Goal: Navigation & Orientation: Locate item on page

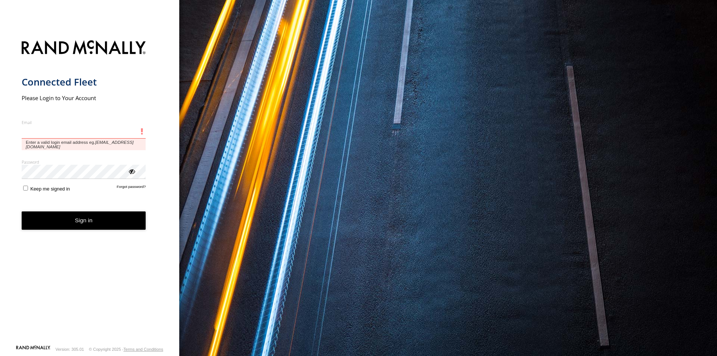
click at [88, 127] on input "Email" at bounding box center [84, 131] width 124 height 13
paste input "**********"
type input "**********"
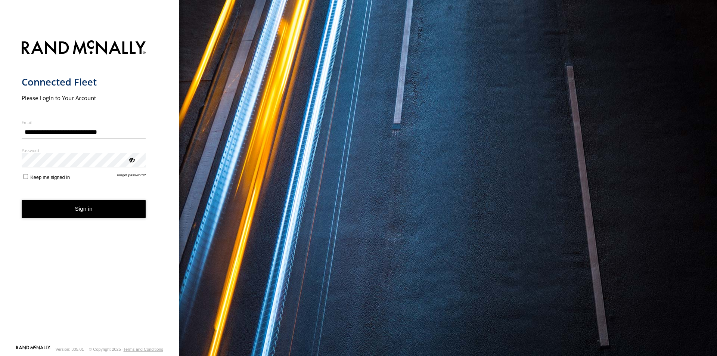
click at [95, 207] on button "Sign in" at bounding box center [84, 209] width 124 height 18
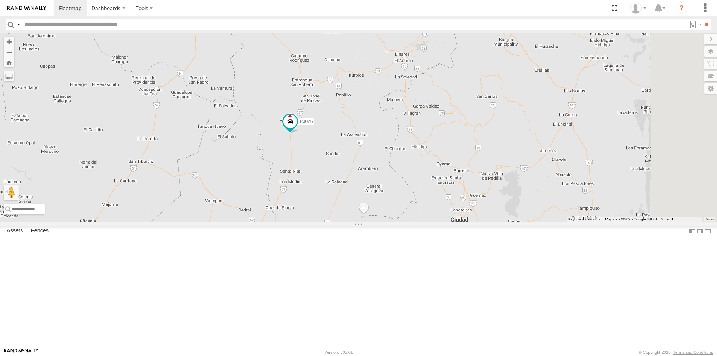
drag, startPoint x: 473, startPoint y: 207, endPoint x: 330, endPoint y: 200, distance: 142.5
click at [330, 200] on div "RJ076" at bounding box center [358, 127] width 717 height 189
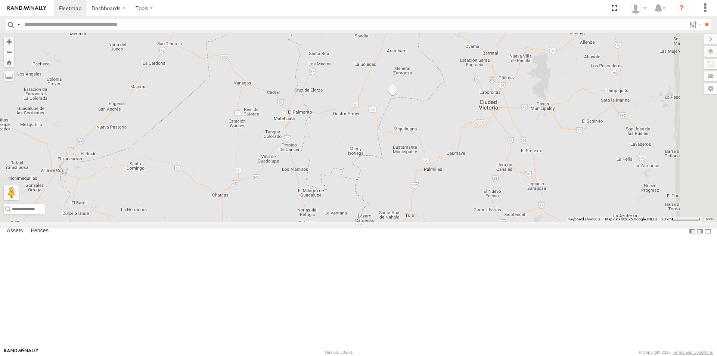
drag, startPoint x: 458, startPoint y: 237, endPoint x: 484, endPoint y: 124, distance: 115.2
click at [484, 124] on div "RJ076" at bounding box center [358, 127] width 717 height 189
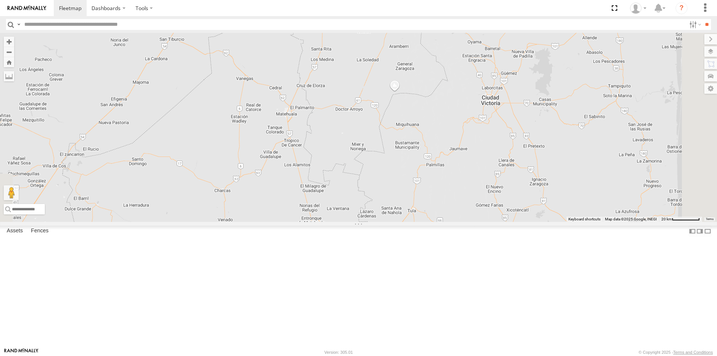
drag, startPoint x: 433, startPoint y: 161, endPoint x: 437, endPoint y: 155, distance: 6.9
click at [437, 155] on div "RJ076" at bounding box center [358, 127] width 717 height 189
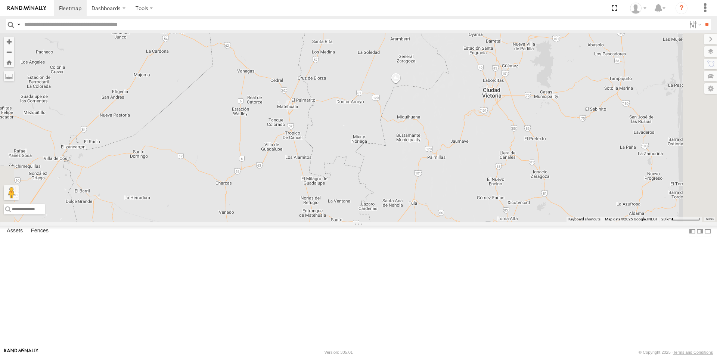
drag, startPoint x: 437, startPoint y: 166, endPoint x: 439, endPoint y: 157, distance: 9.5
click at [439, 157] on div "RJ076" at bounding box center [358, 127] width 717 height 189
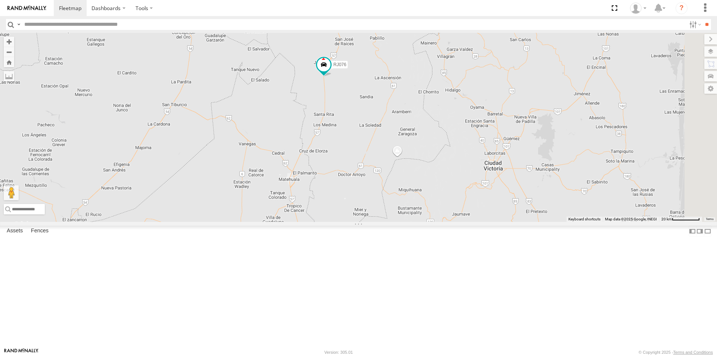
drag, startPoint x: 433, startPoint y: 116, endPoint x: 435, endPoint y: 190, distance: 73.6
click at [435, 190] on div "RJ076" at bounding box center [358, 127] width 717 height 189
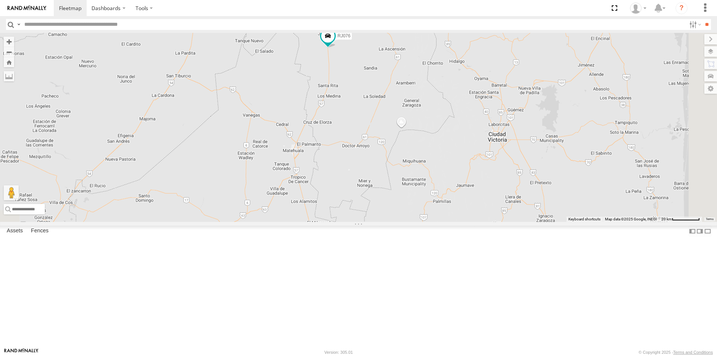
drag, startPoint x: 431, startPoint y: 187, endPoint x: 436, endPoint y: 157, distance: 30.3
click at [436, 157] on div "RJ076" at bounding box center [358, 127] width 717 height 189
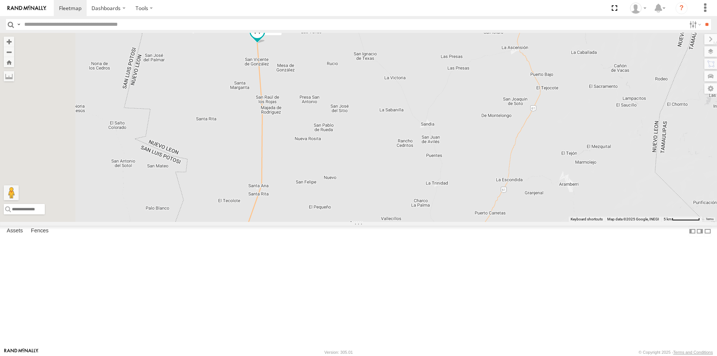
drag, startPoint x: 420, startPoint y: 118, endPoint x: 468, endPoint y: 259, distance: 148.8
click at [468, 222] on div "RJ076" at bounding box center [358, 127] width 717 height 189
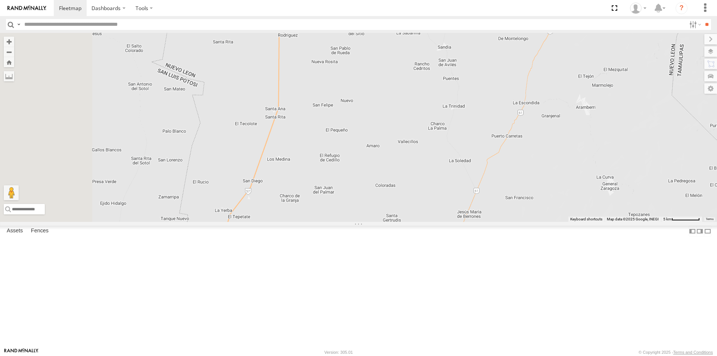
drag, startPoint x: 455, startPoint y: 242, endPoint x: 475, endPoint y: 155, distance: 89.4
click at [475, 155] on div "RJ076" at bounding box center [358, 127] width 717 height 189
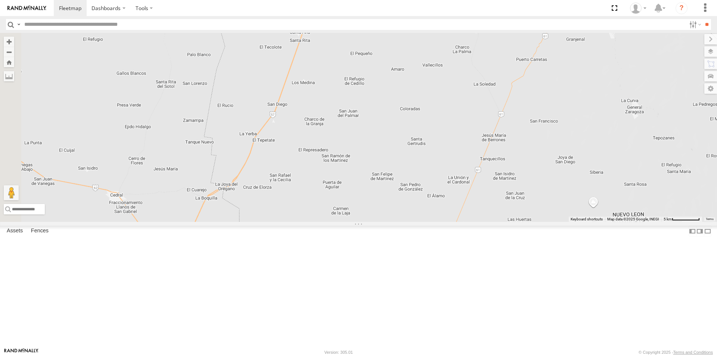
drag, startPoint x: 429, startPoint y: 258, endPoint x: 449, endPoint y: 191, distance: 70.2
click at [449, 191] on div "RJ076" at bounding box center [358, 127] width 717 height 189
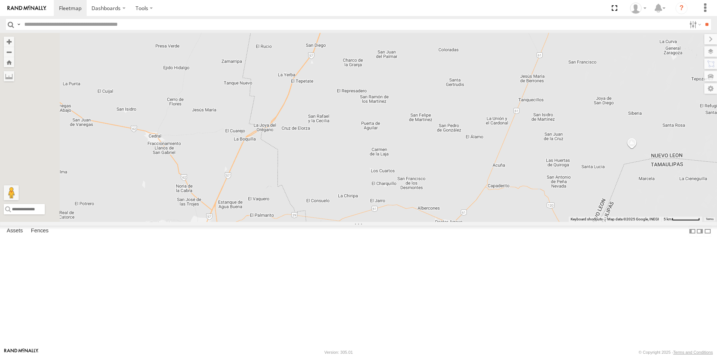
drag, startPoint x: 402, startPoint y: 259, endPoint x: 441, endPoint y: 201, distance: 69.2
click at [441, 201] on div "RJ076" at bounding box center [358, 127] width 717 height 189
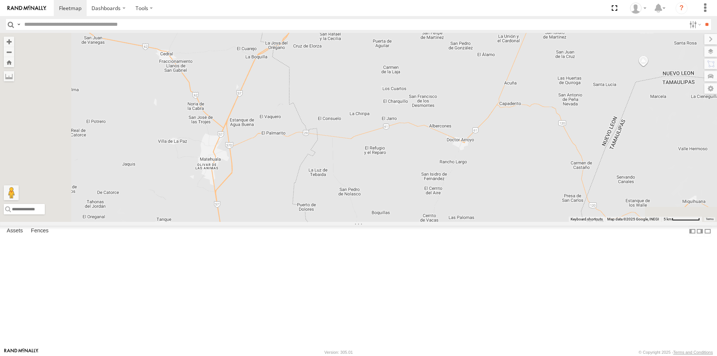
drag, startPoint x: 417, startPoint y: 253, endPoint x: 429, endPoint y: 170, distance: 83.8
click at [429, 170] on div "RJ076" at bounding box center [358, 127] width 717 height 189
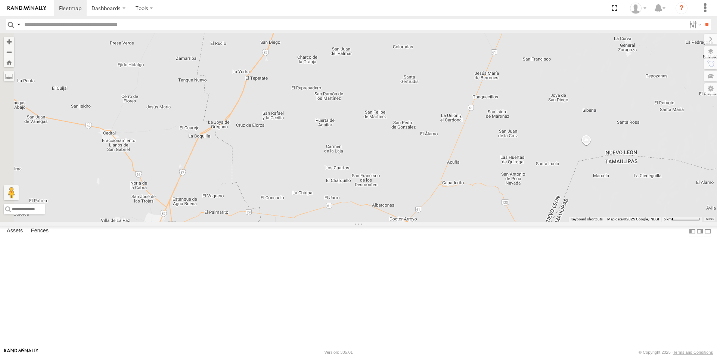
drag, startPoint x: 448, startPoint y: 155, endPoint x: 384, endPoint y: 243, distance: 108.4
click at [384, 222] on div "RJ076" at bounding box center [358, 127] width 717 height 189
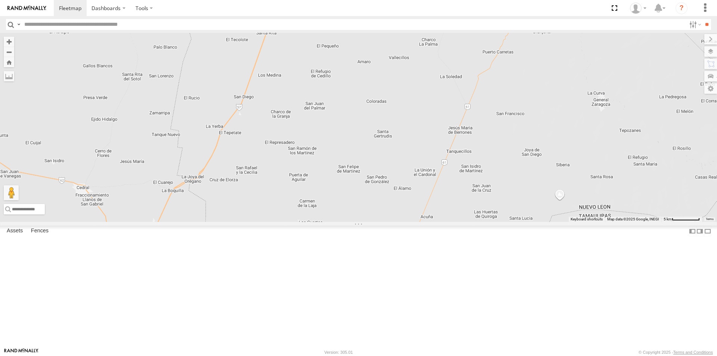
drag, startPoint x: 418, startPoint y: 151, endPoint x: 393, endPoint y: 202, distance: 56.2
click at [393, 202] on div "RJ076" at bounding box center [358, 127] width 717 height 189
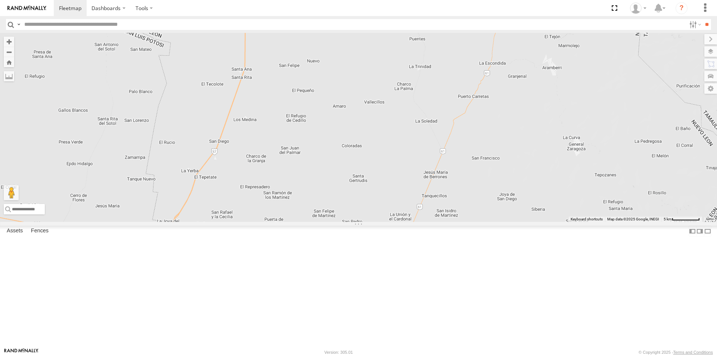
drag, startPoint x: 402, startPoint y: 188, endPoint x: 377, endPoint y: 233, distance: 51.7
click at [377, 222] on div "RJ076" at bounding box center [358, 127] width 717 height 189
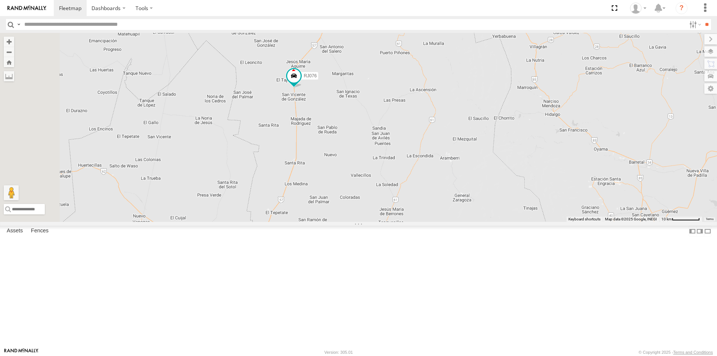
drag, startPoint x: 388, startPoint y: 147, endPoint x: 417, endPoint y: 197, distance: 58.6
click at [417, 197] on div "RJ076" at bounding box center [358, 127] width 717 height 189
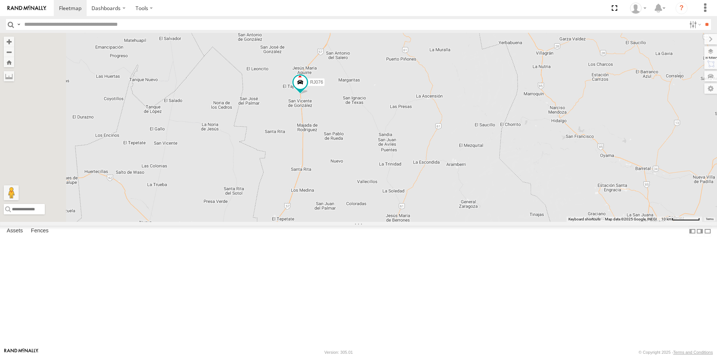
drag, startPoint x: 428, startPoint y: 185, endPoint x: 435, endPoint y: 191, distance: 9.8
click at [435, 191] on div "RJ076" at bounding box center [358, 127] width 717 height 189
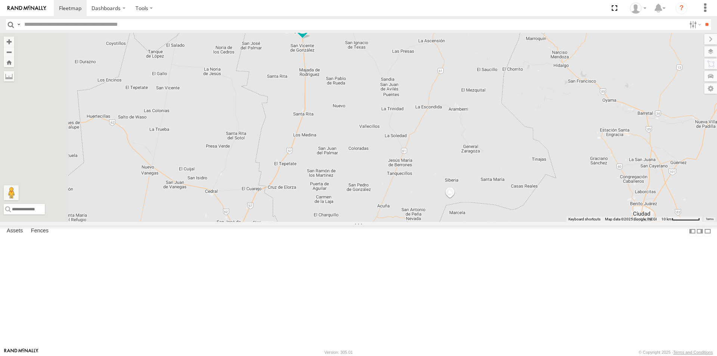
drag, startPoint x: 532, startPoint y: 219, endPoint x: 535, endPoint y: 163, distance: 56.1
click at [535, 163] on div "RJ076" at bounding box center [358, 127] width 717 height 189
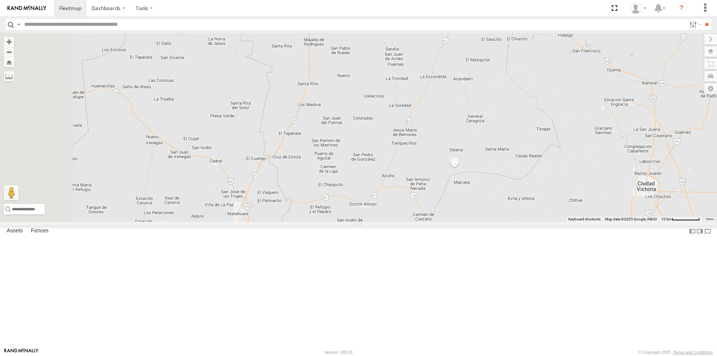
drag, startPoint x: 499, startPoint y: 235, endPoint x: 504, endPoint y: 204, distance: 31.7
click at [504, 204] on div "RJ076" at bounding box center [358, 127] width 717 height 189
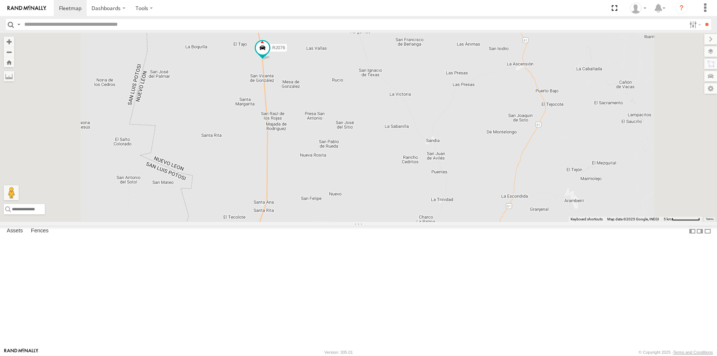
drag, startPoint x: 382, startPoint y: 124, endPoint x: 379, endPoint y: 196, distance: 72.2
click at [379, 196] on div "RJ076" at bounding box center [358, 127] width 717 height 189
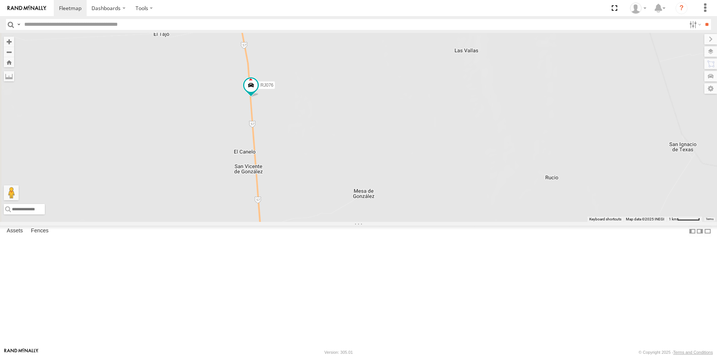
drag, startPoint x: 339, startPoint y: 147, endPoint x: 445, endPoint y: 206, distance: 120.8
click at [445, 206] on div "RJ076" at bounding box center [358, 127] width 717 height 189
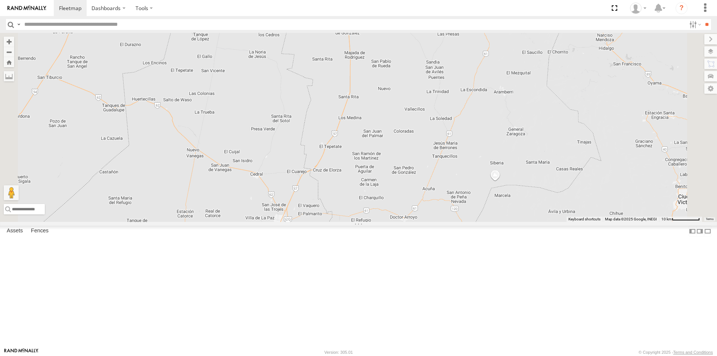
drag, startPoint x: 418, startPoint y: 205, endPoint x: 423, endPoint y: 143, distance: 62.2
click at [423, 143] on div "RJ076" at bounding box center [358, 127] width 717 height 189
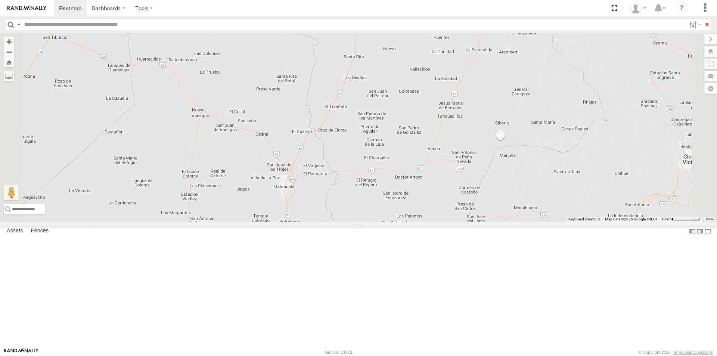
drag, startPoint x: 396, startPoint y: 190, endPoint x: 403, endPoint y: 149, distance: 41.6
click at [403, 149] on div "RJ076" at bounding box center [358, 127] width 717 height 189
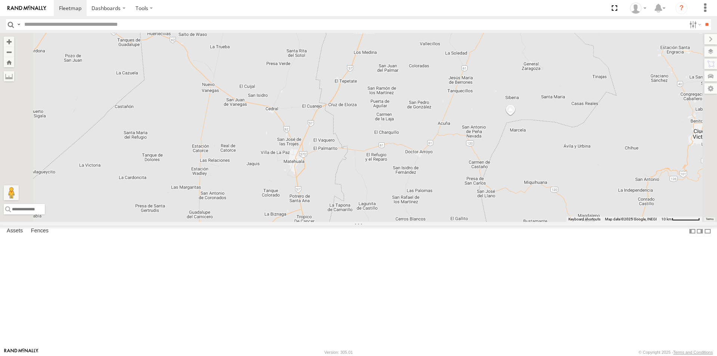
drag, startPoint x: 390, startPoint y: 195, endPoint x: 400, endPoint y: 169, distance: 28.0
click at [400, 169] on div "RJ076" at bounding box center [358, 127] width 717 height 189
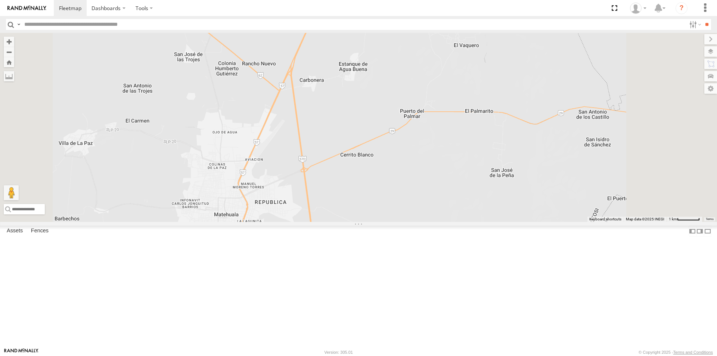
drag, startPoint x: 367, startPoint y: 193, endPoint x: 356, endPoint y: 275, distance: 82.8
click at [356, 222] on div "RJ076" at bounding box center [358, 127] width 717 height 189
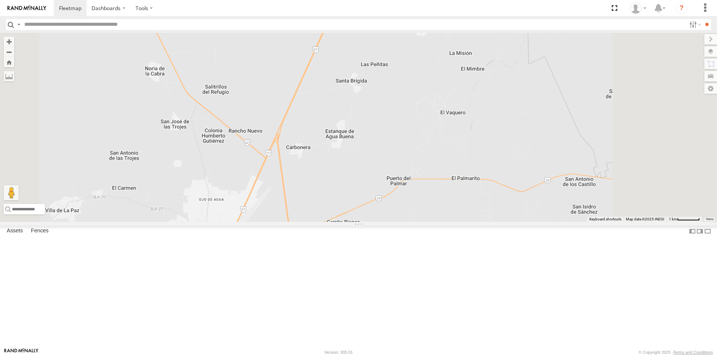
drag, startPoint x: 392, startPoint y: 164, endPoint x: 377, endPoint y: 241, distance: 78.3
click at [374, 222] on div "RJ076" at bounding box center [358, 127] width 717 height 189
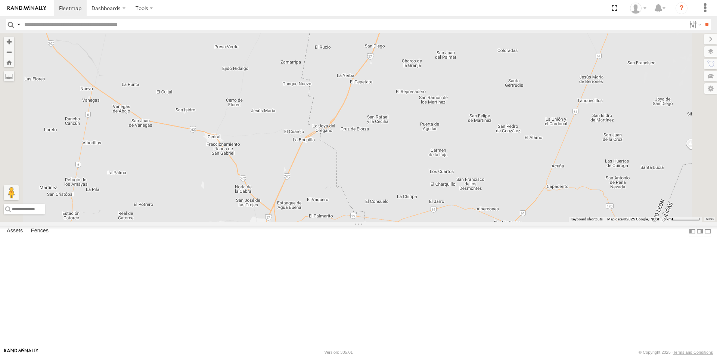
drag, startPoint x: 413, startPoint y: 178, endPoint x: 374, endPoint y: 272, distance: 101.9
click at [374, 222] on div "RJ076" at bounding box center [358, 127] width 717 height 189
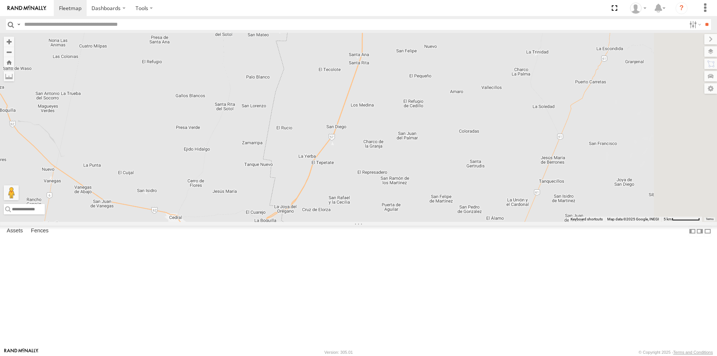
drag, startPoint x: 456, startPoint y: 189, endPoint x: 404, endPoint y: 270, distance: 95.8
click at [404, 222] on div "RJ076" at bounding box center [358, 127] width 717 height 189
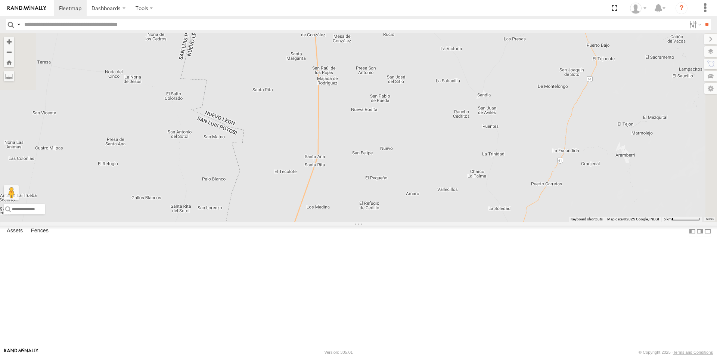
drag, startPoint x: 413, startPoint y: 220, endPoint x: 390, endPoint y: 264, distance: 50.1
click at [390, 222] on div "RJ076" at bounding box center [358, 127] width 717 height 189
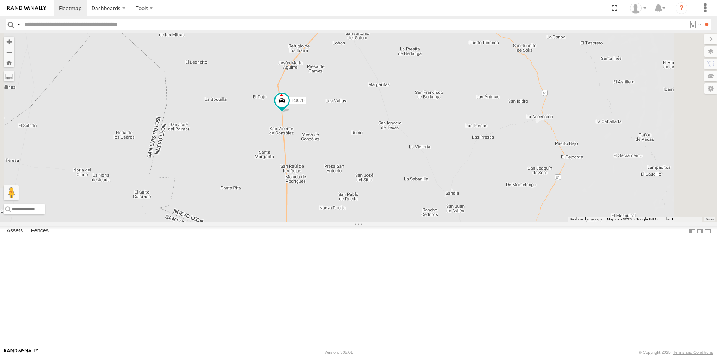
drag, startPoint x: 419, startPoint y: 185, endPoint x: 414, endPoint y: 205, distance: 20.6
click at [414, 205] on div "RJ076" at bounding box center [358, 127] width 717 height 189
click at [666, 126] on div "RJ076" at bounding box center [358, 127] width 717 height 189
click at [19, 200] on button "Drag Pegman onto the map to open Street View" at bounding box center [11, 192] width 15 height 15
click at [712, 77] on label at bounding box center [703, 76] width 27 height 10
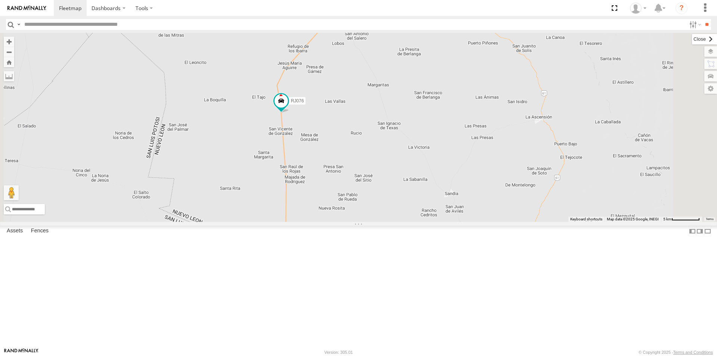
click at [692, 39] on label at bounding box center [704, 39] width 25 height 10
click at [713, 51] on label at bounding box center [703, 51] width 27 height 10
click at [0, 0] on span "Basemaps" at bounding box center [0, 0] width 0 height 0
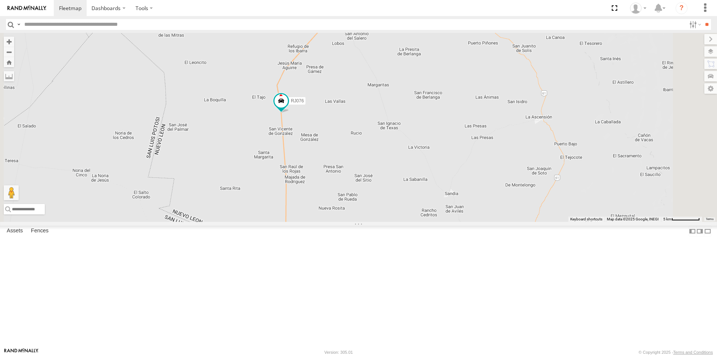
click at [0, 0] on span "Satellite" at bounding box center [0, 0] width 0 height 0
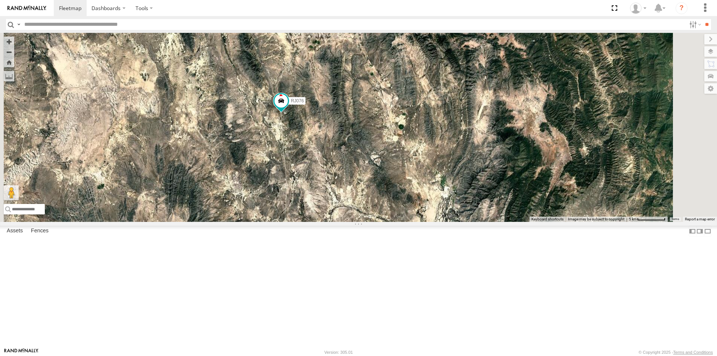
click at [0, 0] on span "Satellite + Roadmap" at bounding box center [0, 0] width 0 height 0
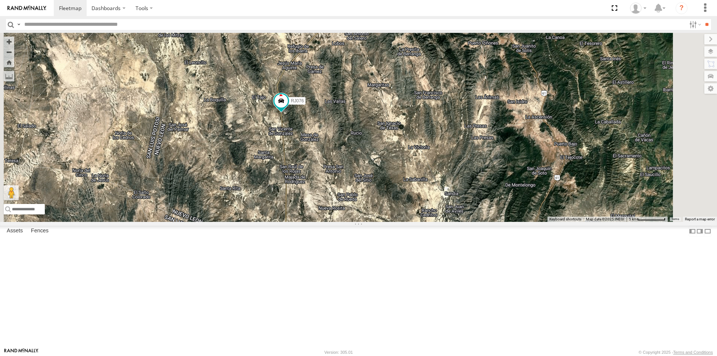
click at [0, 0] on span "Terrain" at bounding box center [0, 0] width 0 height 0
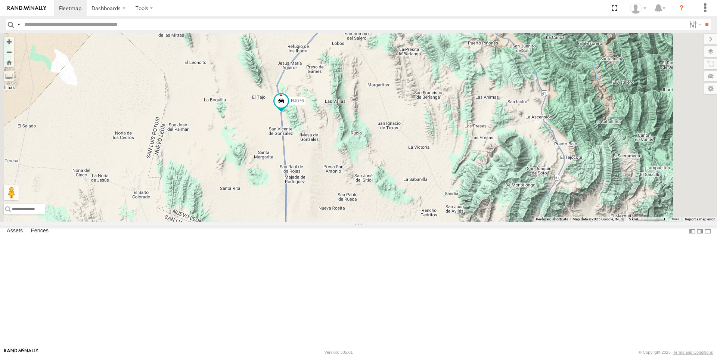
click at [0, 0] on span "Roadmap" at bounding box center [0, 0] width 0 height 0
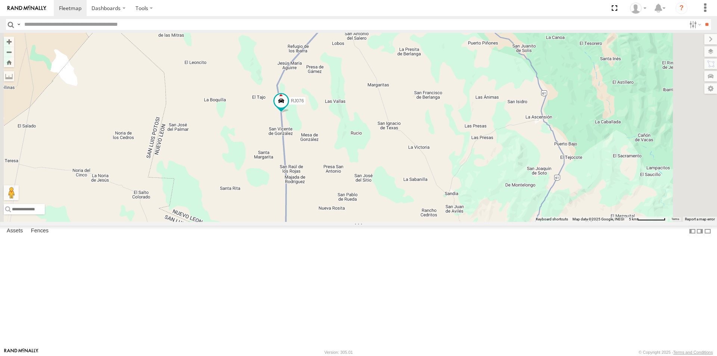
click at [0, 0] on span "Grayscale" at bounding box center [0, 0] width 0 height 0
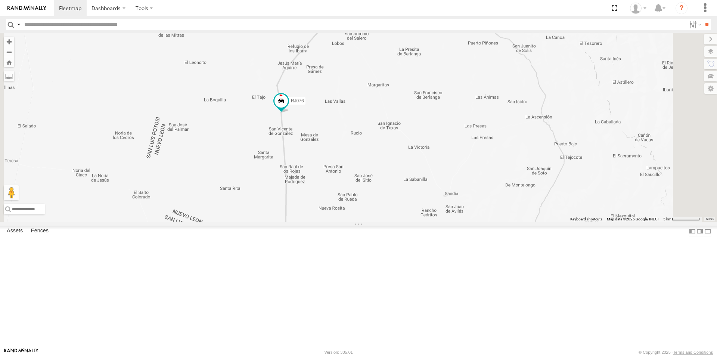
click at [0, 0] on span "Night" at bounding box center [0, 0] width 0 height 0
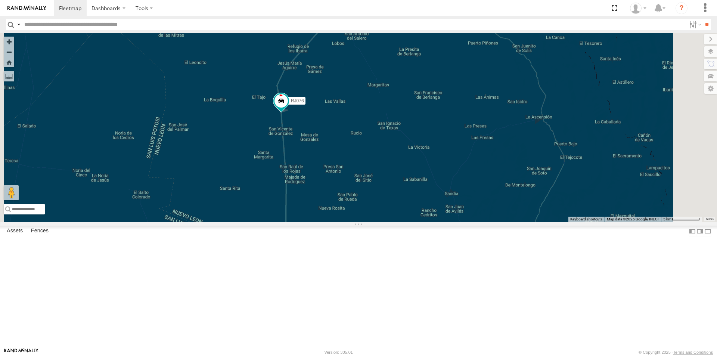
click at [0, 0] on span "Default" at bounding box center [0, 0] width 0 height 0
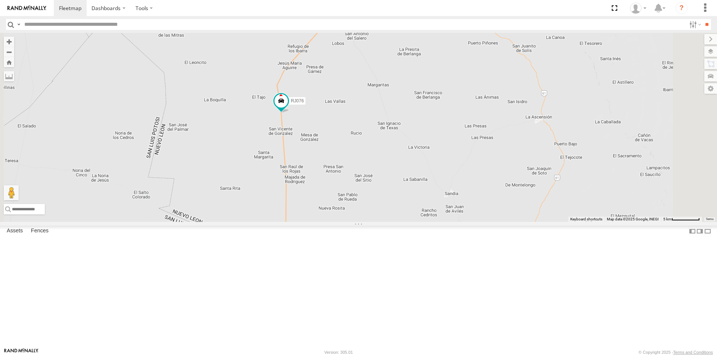
click at [0, 0] on span "Basemaps" at bounding box center [0, 0] width 0 height 0
click at [0, 0] on span "Overlays" at bounding box center [0, 0] width 0 height 0
click at [0, 0] on span "Transit" at bounding box center [0, 0] width 0 height 0
click at [0, 0] on span "Fences" at bounding box center [0, 0] width 0 height 0
click at [0, 0] on span "Assets" at bounding box center [0, 0] width 0 height 0
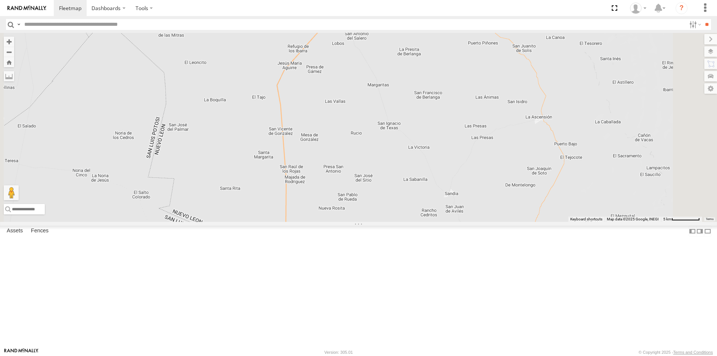
click at [0, 0] on span "Traffic" at bounding box center [0, 0] width 0 height 0
click at [0, 0] on span "Fences" at bounding box center [0, 0] width 0 height 0
click at [0, 0] on span "Assets" at bounding box center [0, 0] width 0 height 0
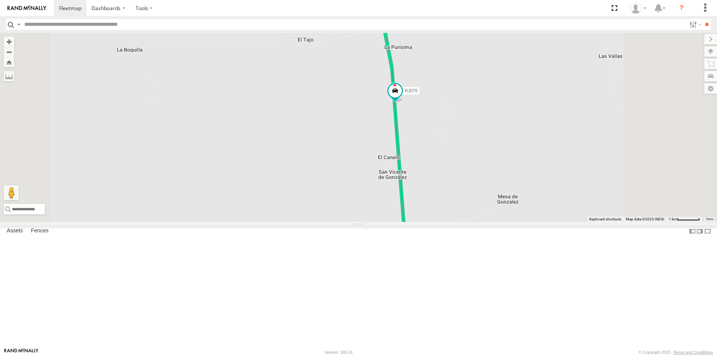
click at [0, 0] on span "Traffic" at bounding box center [0, 0] width 0 height 0
click at [0, 0] on span "Transit" at bounding box center [0, 0] width 0 height 0
click at [0, 0] on span "Mainroads ([GEOGRAPHIC_DATA])" at bounding box center [0, 0] width 0 height 0
click at [0, 0] on label at bounding box center [0, 0] width 0 height 0
click at [0, 0] on span "Closed Roads" at bounding box center [0, 0] width 0 height 0
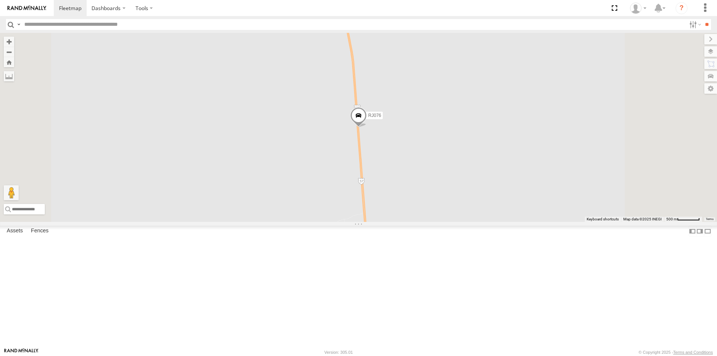
click at [0, 0] on span "Closed Roads" at bounding box center [0, 0] width 0 height 0
click at [0, 0] on span "Traffic Alert" at bounding box center [0, 0] width 0 height 0
click at [0, 0] on span "Traffic Camera's" at bounding box center [0, 0] width 0 height 0
click at [0, 0] on label at bounding box center [0, 0] width 0 height 0
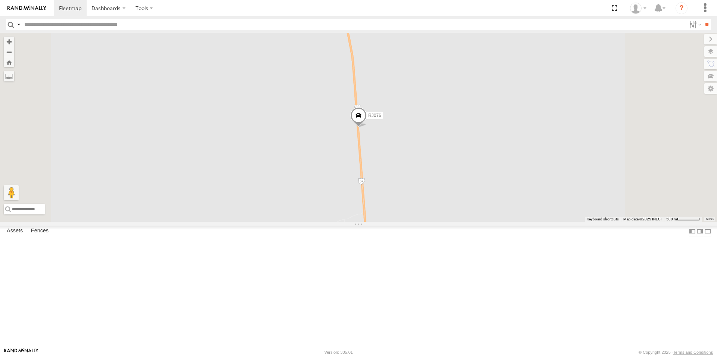
click at [0, 0] on span "Traffic Camera's" at bounding box center [0, 0] width 0 height 0
click at [0, 0] on label at bounding box center [0, 0] width 0 height 0
click at [0, 0] on span "Road Open with Conditions" at bounding box center [0, 0] width 0 height 0
click at [0, 0] on label "×" at bounding box center [0, 0] width 0 height 0
click at [0, 0] on span "Road Open with Conditions" at bounding box center [0, 0] width 0 height 0
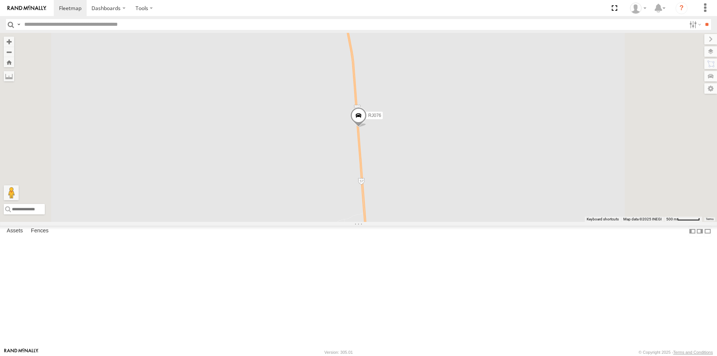
click at [0, 0] on span "Satellite + Roadmap" at bounding box center [0, 0] width 0 height 0
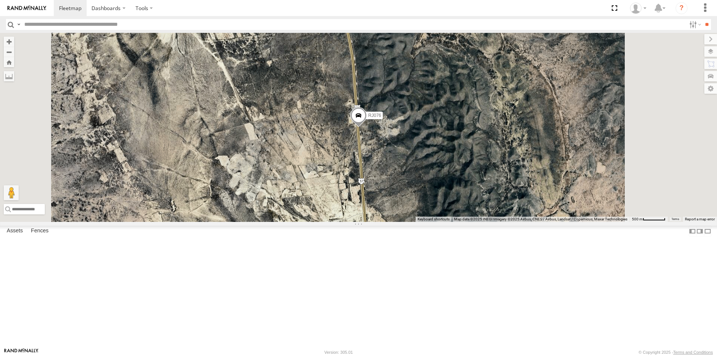
click at [0, 0] on span "Satellite" at bounding box center [0, 0] width 0 height 0
click at [0, 0] on span "Terrain" at bounding box center [0, 0] width 0 height 0
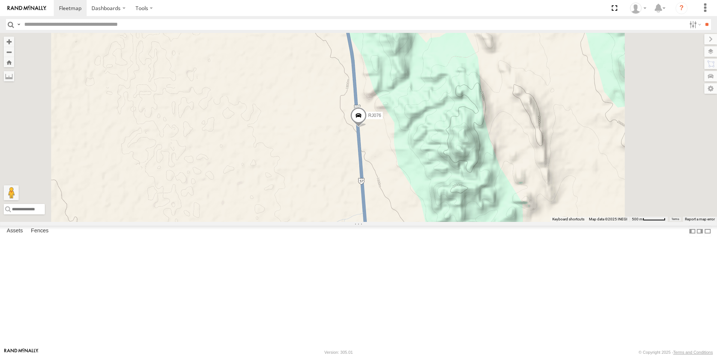
click at [0, 0] on span "Roadmap" at bounding box center [0, 0] width 0 height 0
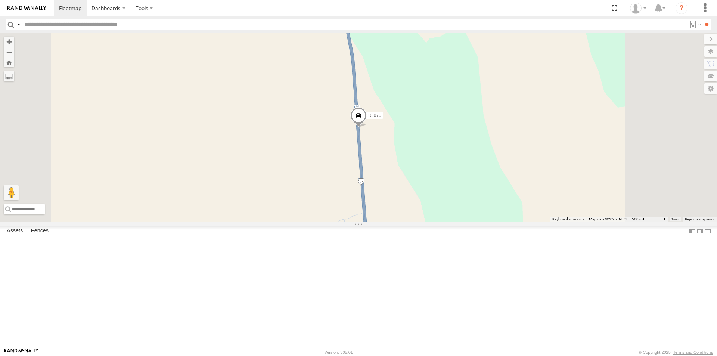
click at [0, 0] on span "Terrain" at bounding box center [0, 0] width 0 height 0
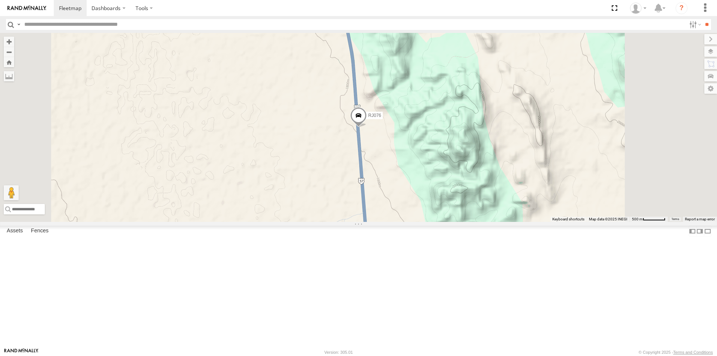
click at [0, 0] on span "Satellite" at bounding box center [0, 0] width 0 height 0
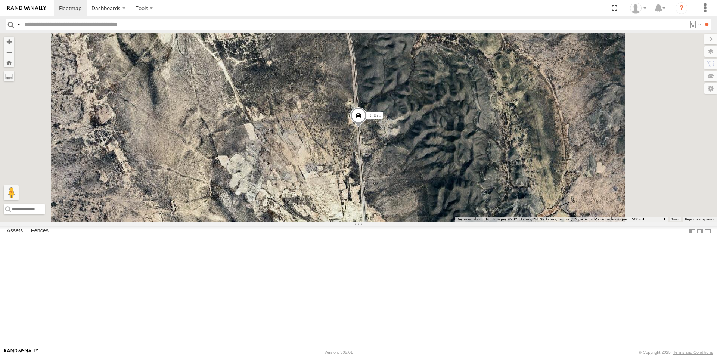
click at [0, 0] on span "Satellite + Roadmap" at bounding box center [0, 0] width 0 height 0
click at [0, 0] on div "Assets" at bounding box center [0, 0] width 0 height 0
click at [692, 40] on label at bounding box center [704, 39] width 25 height 10
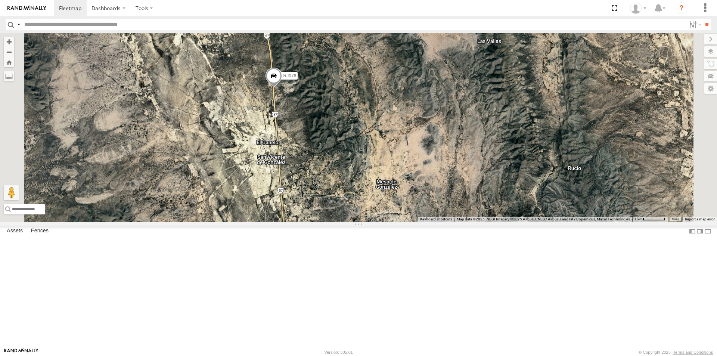
drag, startPoint x: 450, startPoint y: 164, endPoint x: 455, endPoint y: 265, distance: 101.4
click at [452, 222] on div "RJ076" at bounding box center [358, 127] width 717 height 189
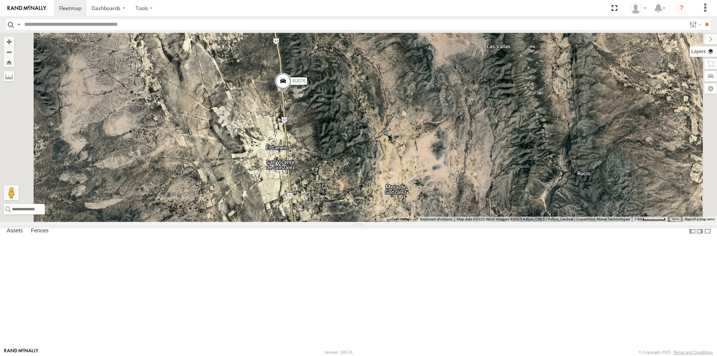
click at [710, 51] on label at bounding box center [703, 51] width 27 height 10
click at [0, 0] on span "Terrain" at bounding box center [0, 0] width 0 height 0
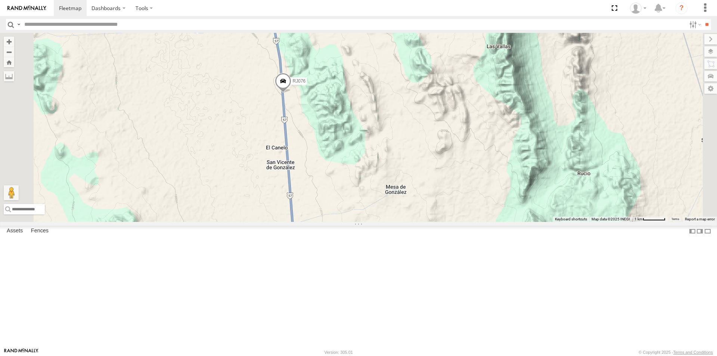
click at [0, 0] on span "Roadmap" at bounding box center [0, 0] width 0 height 0
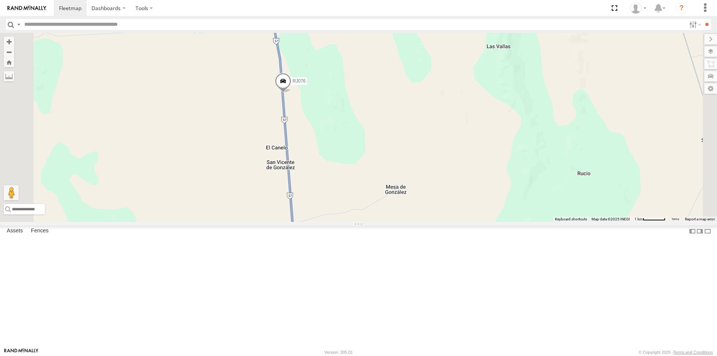
click at [0, 0] on span "Satellite + Roadmap" at bounding box center [0, 0] width 0 height 0
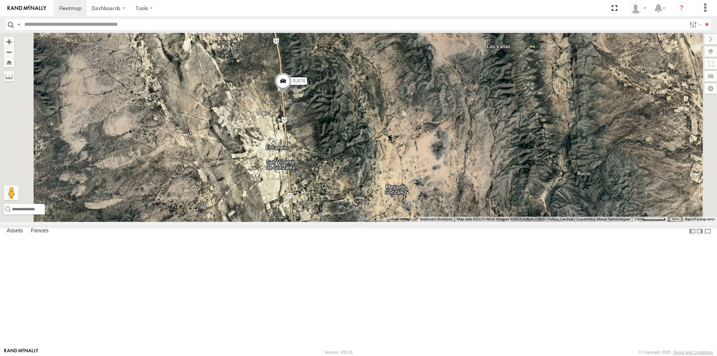
click at [0, 0] on span "Night" at bounding box center [0, 0] width 0 height 0
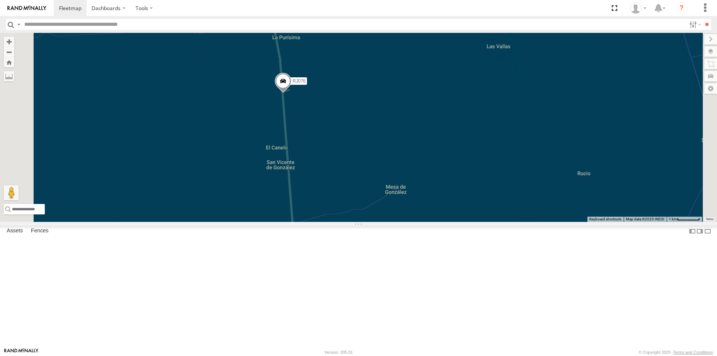
click at [0, 0] on span "Grayscale" at bounding box center [0, 0] width 0 height 0
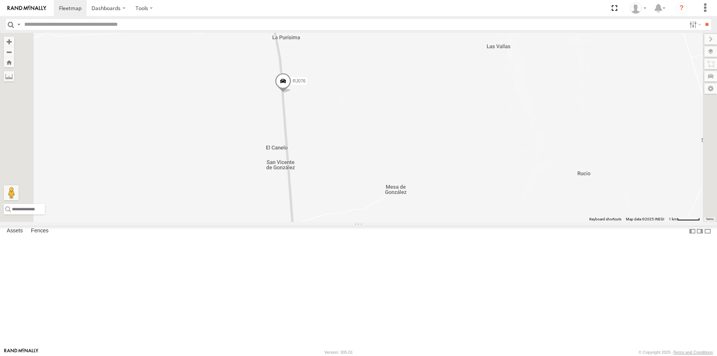
click at [0, 0] on span "Night" at bounding box center [0, 0] width 0 height 0
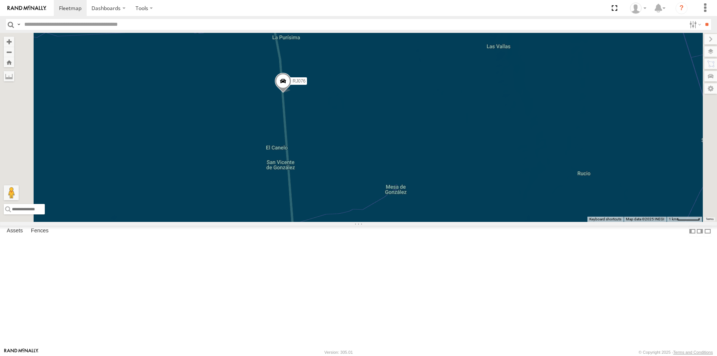
click at [559, 121] on div "RJ076" at bounding box center [358, 127] width 717 height 189
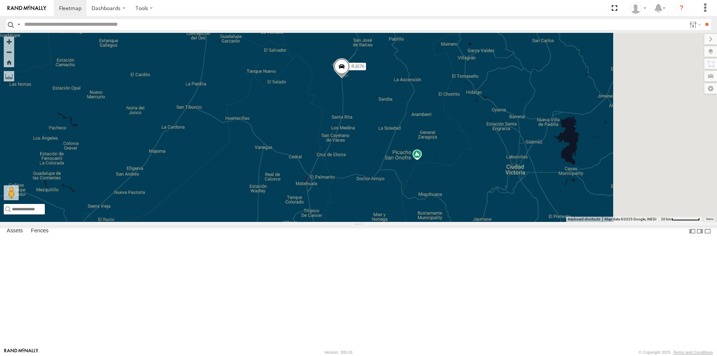
drag, startPoint x: 498, startPoint y: 155, endPoint x: 349, endPoint y: 182, distance: 150.7
click at [349, 182] on div "RJ076" at bounding box center [358, 127] width 717 height 189
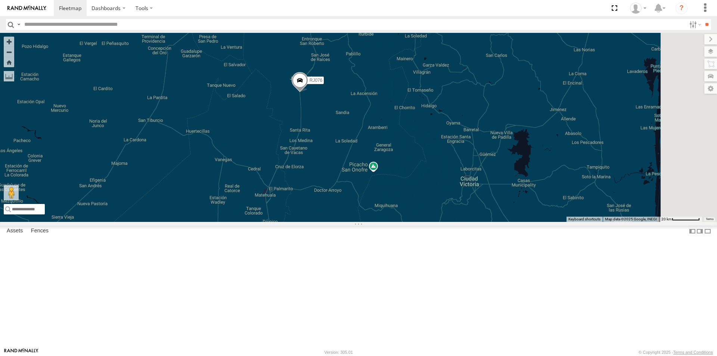
click at [0, 0] on div "Basemaps Roadmap Terrain Satellite Satellite + Roadmap" at bounding box center [0, 0] width 0 height 0
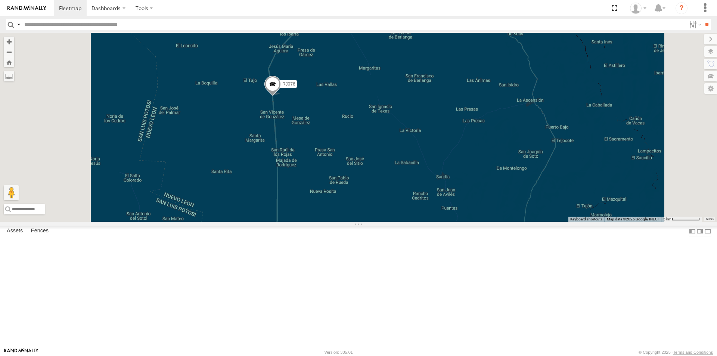
drag, startPoint x: 394, startPoint y: 151, endPoint x: 391, endPoint y: 164, distance: 13.8
click at [391, 164] on div "RJ076" at bounding box center [358, 127] width 717 height 189
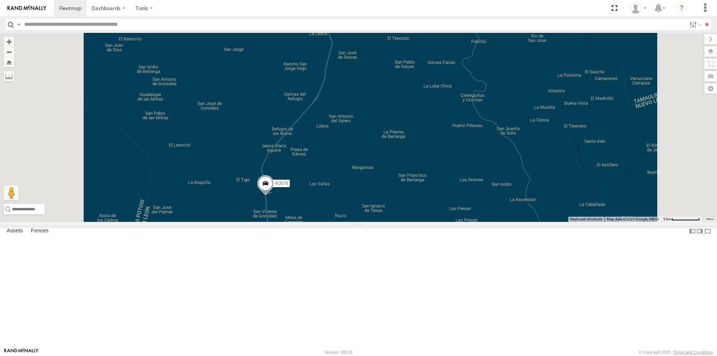
drag, startPoint x: 456, startPoint y: 155, endPoint x: 444, endPoint y: 313, distance: 158.9
click at [444, 222] on div "RJ076" at bounding box center [358, 127] width 717 height 189
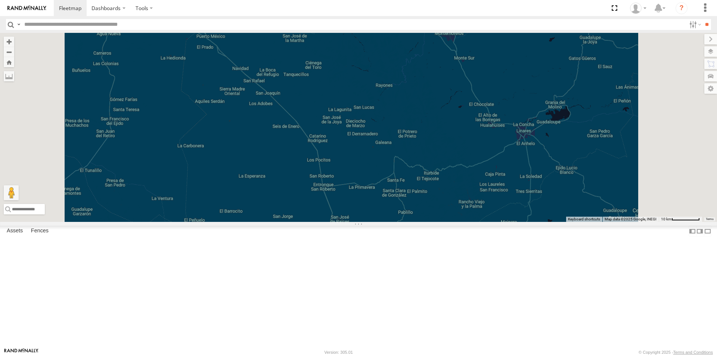
drag, startPoint x: 474, startPoint y: 243, endPoint x: 457, endPoint y: 286, distance: 46.0
click at [457, 222] on div "RJ076" at bounding box center [358, 127] width 717 height 189
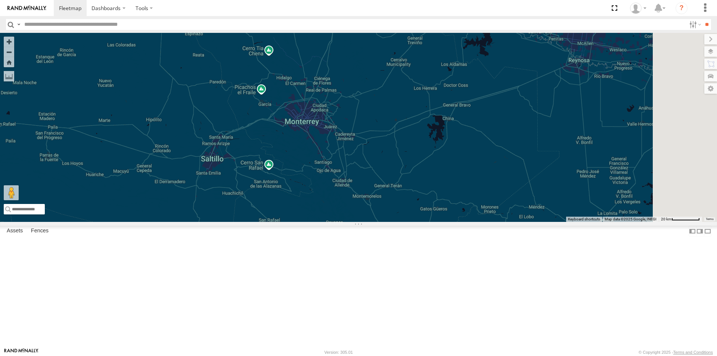
drag, startPoint x: 432, startPoint y: 241, endPoint x: 416, endPoint y: 275, distance: 37.9
click at [416, 222] on div "RJ076" at bounding box center [358, 127] width 717 height 189
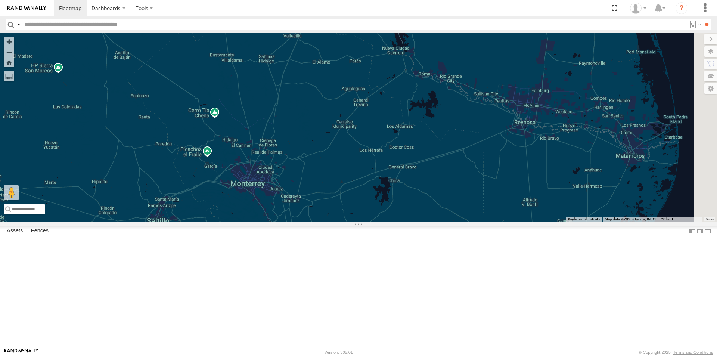
drag, startPoint x: 453, startPoint y: 218, endPoint x: 401, endPoint y: 272, distance: 75.0
click at [403, 222] on div "RJ076" at bounding box center [358, 127] width 717 height 189
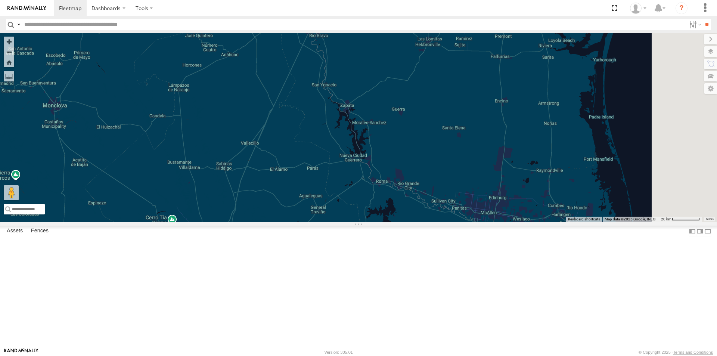
drag, startPoint x: 484, startPoint y: 158, endPoint x: 441, endPoint y: 271, distance: 120.1
click at [441, 222] on div "RJ076" at bounding box center [358, 127] width 717 height 189
